Goal: Task Accomplishment & Management: Use online tool/utility

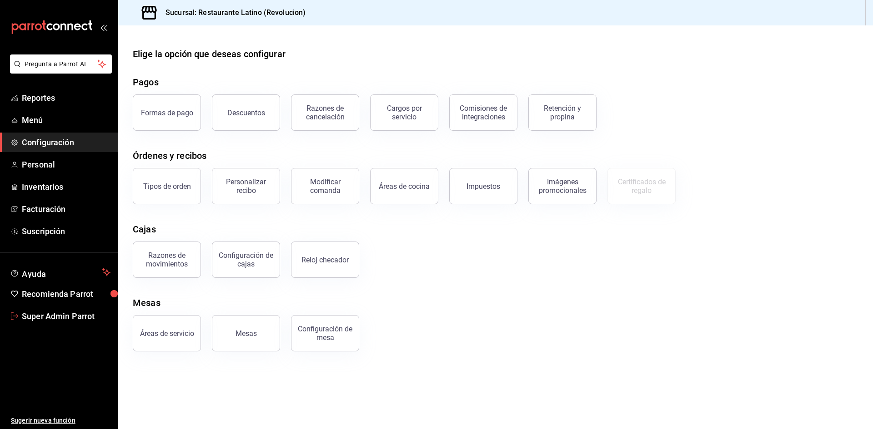
drag, startPoint x: 86, startPoint y: 314, endPoint x: 98, endPoint y: 295, distance: 22.4
click at [86, 314] on span "Super Admin Parrot" at bounding box center [66, 316] width 89 height 12
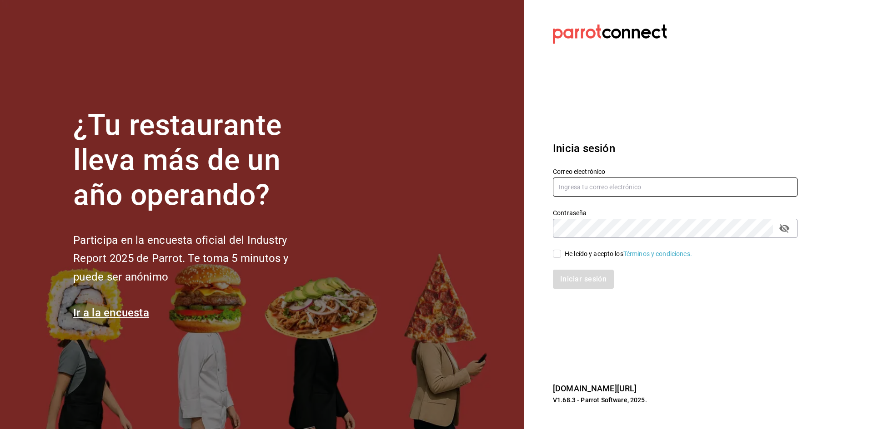
click at [603, 180] on input "text" at bounding box center [675, 187] width 244 height 19
paste input "[EMAIL_ADDRESS][DOMAIN_NAME]"
type input "[EMAIL_ADDRESS][DOMAIN_NAME]"
click at [554, 256] on input "He leído y acepto los Términos y condiciones." at bounding box center [557, 254] width 8 height 8
checkbox input "true"
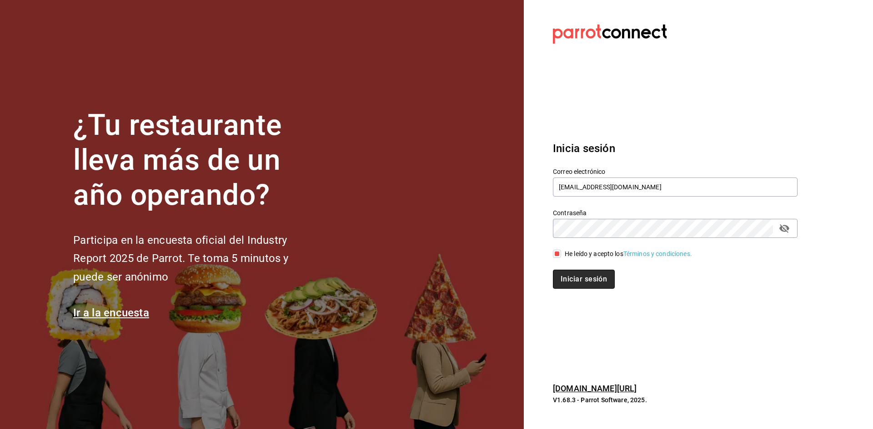
click at [574, 284] on button "Iniciar sesión" at bounding box center [584, 279] width 62 height 19
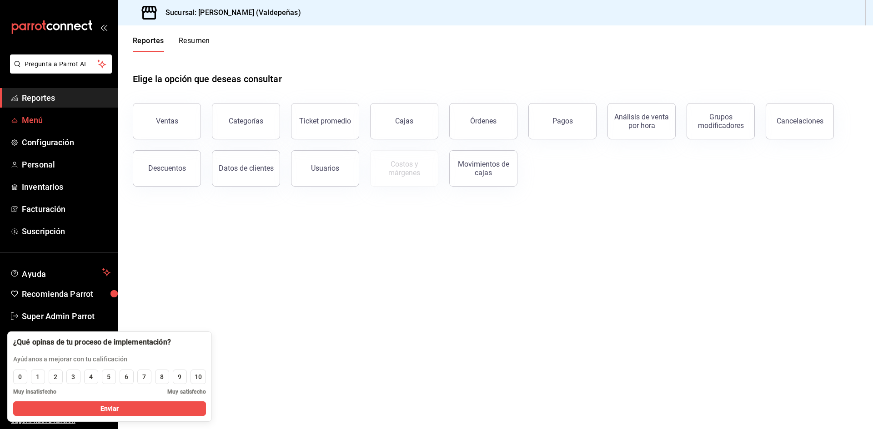
click at [55, 119] on span "Menú" at bounding box center [66, 120] width 89 height 12
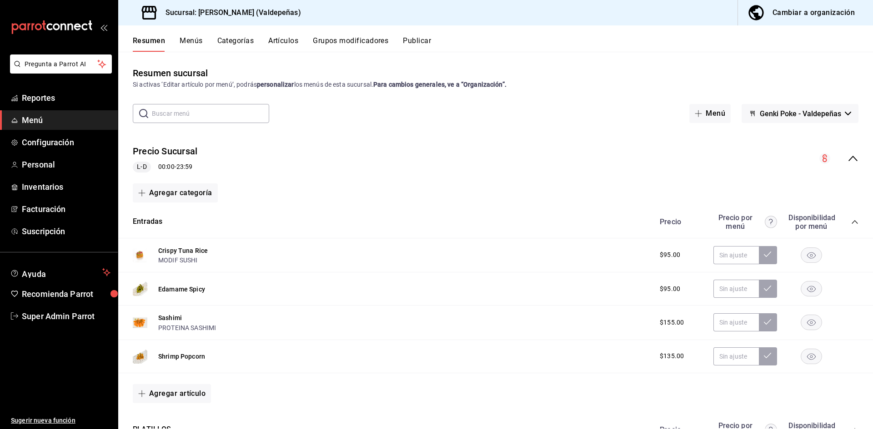
click at [846, 151] on div "Precio Sucursal L-D 00:00 - 23:59" at bounding box center [495, 159] width 754 height 42
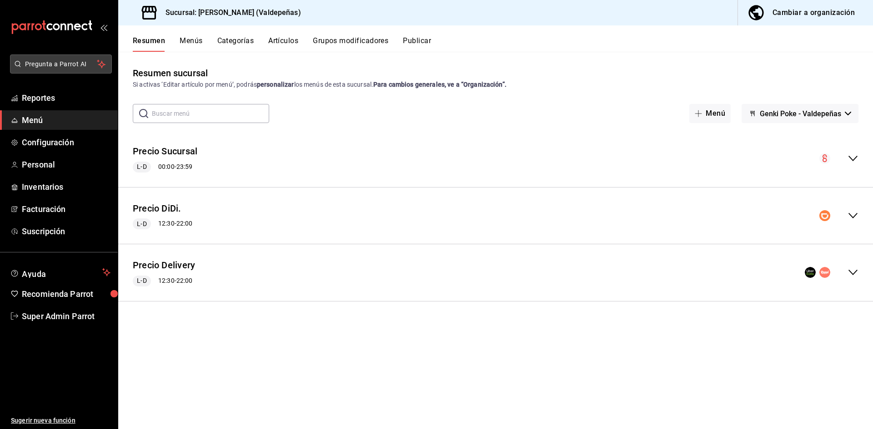
click at [69, 68] on span "Pregunta a Parrot AI" at bounding box center [61, 65] width 72 height 10
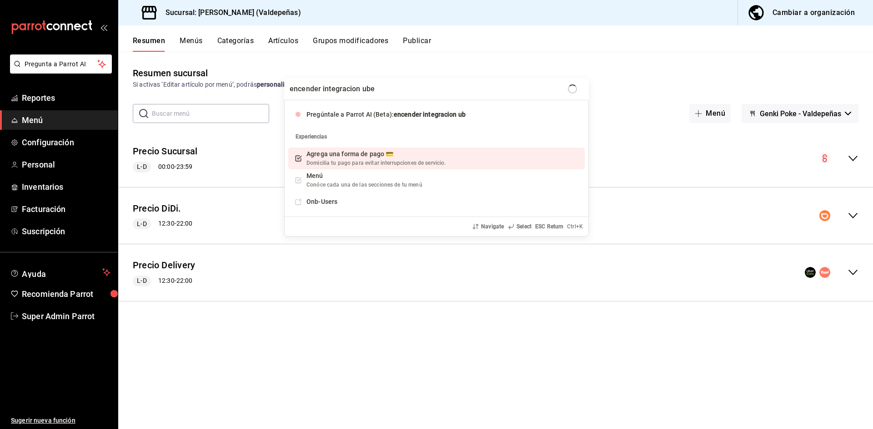
type input "encender integracion uber"
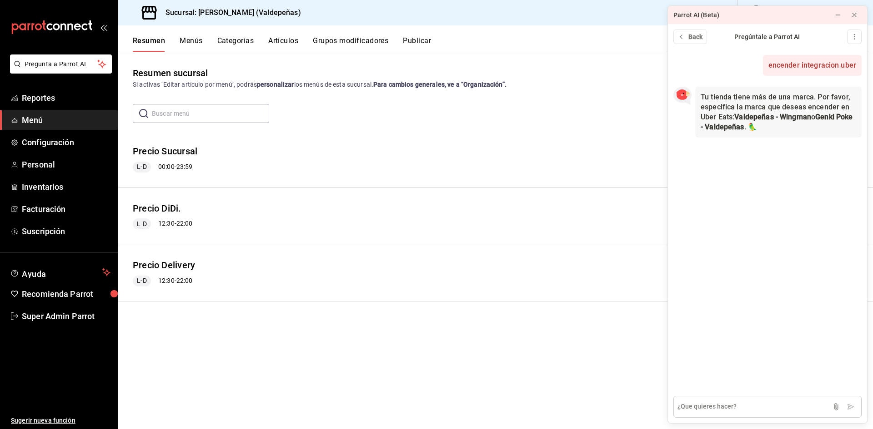
click at [767, 411] on textarea at bounding box center [767, 407] width 188 height 22
type textarea "todas"
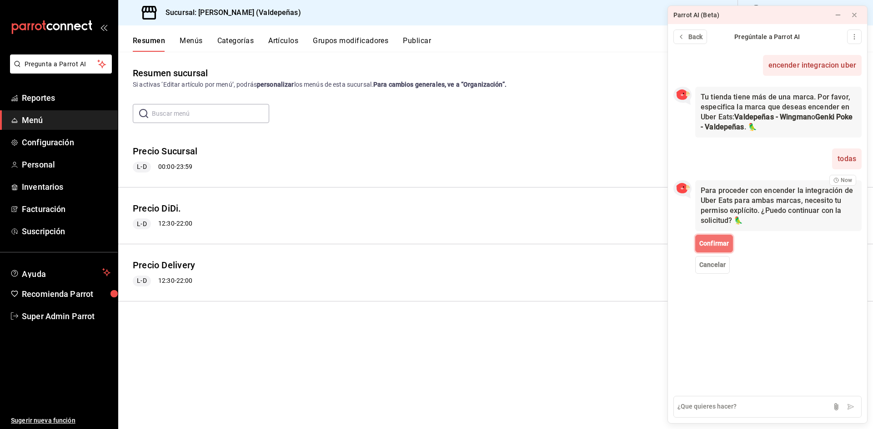
click at [718, 243] on span "Confirmar" at bounding box center [714, 244] width 30 height 10
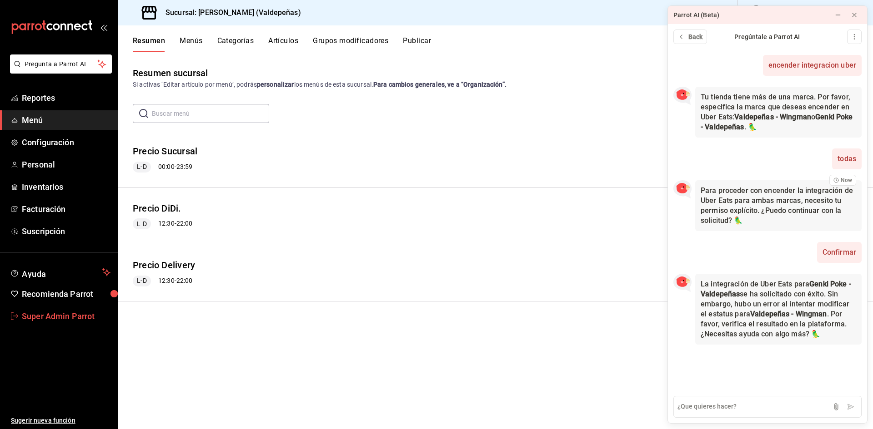
click at [64, 325] on link "Super Admin Parrot" at bounding box center [59, 317] width 118 height 20
